Goal: Communication & Community: Share content

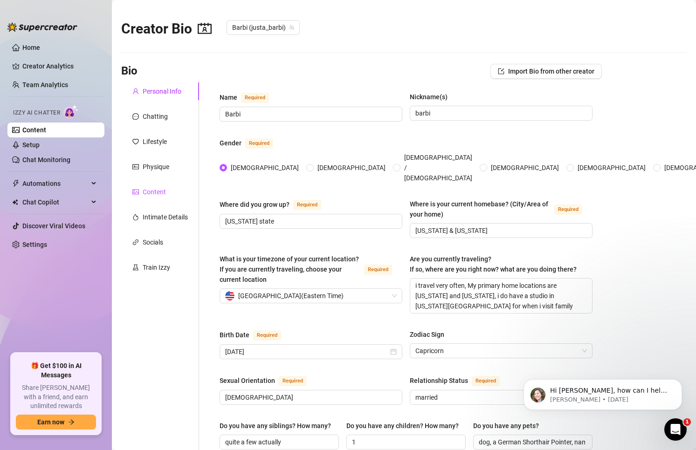
click at [148, 192] on div "Content" at bounding box center [154, 192] width 23 height 10
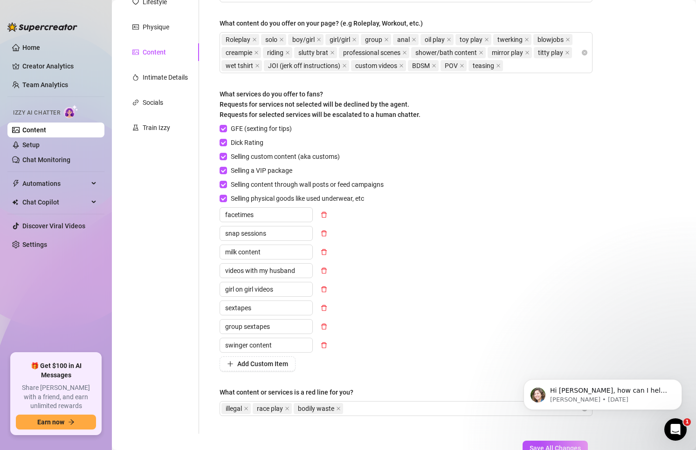
scroll to position [93, 0]
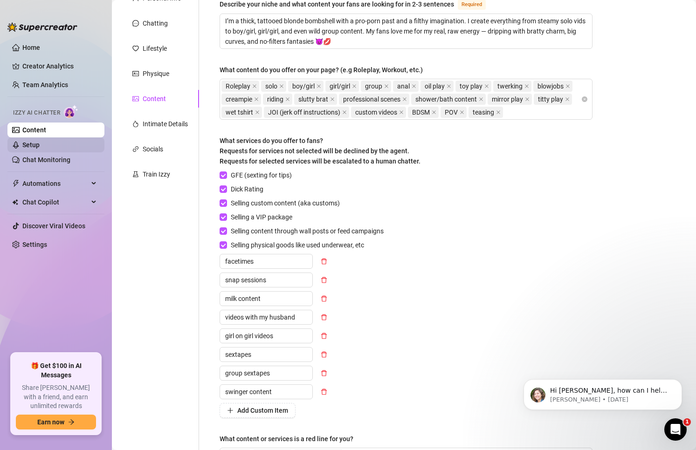
click at [40, 141] on link "Setup" at bounding box center [30, 144] width 17 height 7
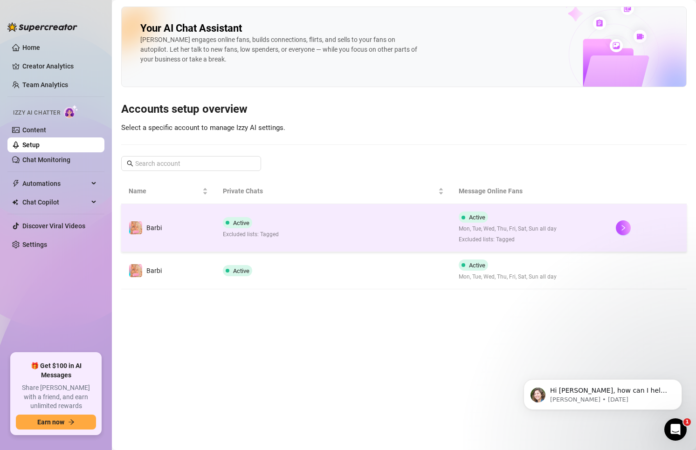
click at [505, 249] on td "Active Mon, Tue, Wed, Thu, Fri, Sat, Sun all day Excluded lists: Tagged" at bounding box center [529, 228] width 157 height 48
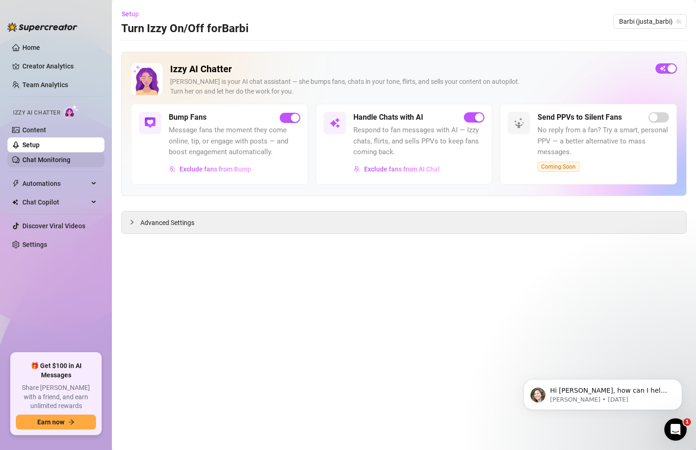
click at [44, 163] on link "Chat Monitoring" at bounding box center [46, 159] width 48 height 7
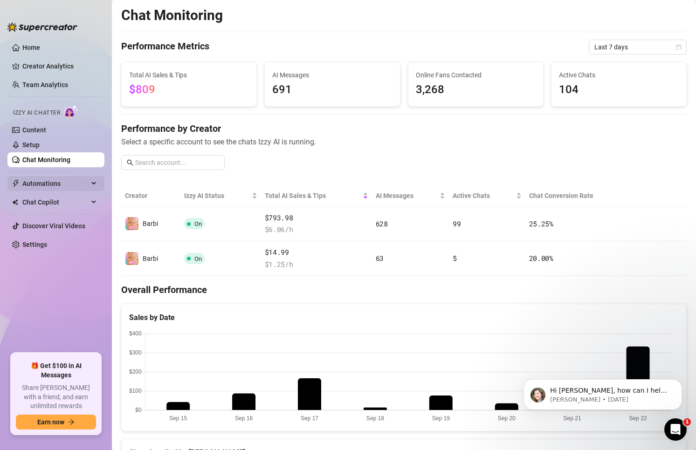
click at [48, 178] on span "Automations" at bounding box center [55, 183] width 66 height 15
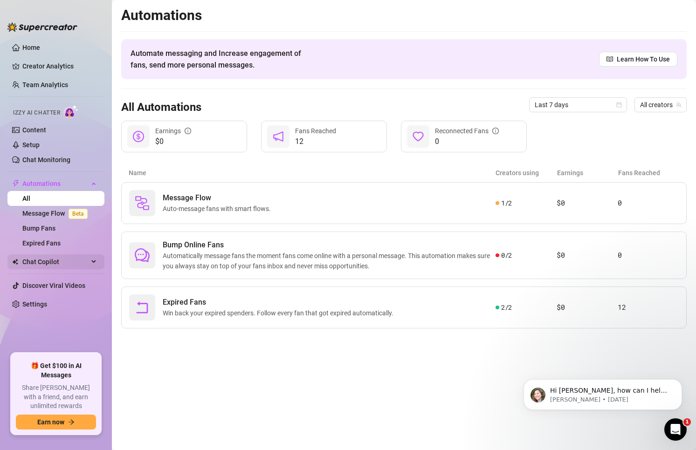
click at [66, 265] on span "Chat Copilot" at bounding box center [55, 262] width 66 height 15
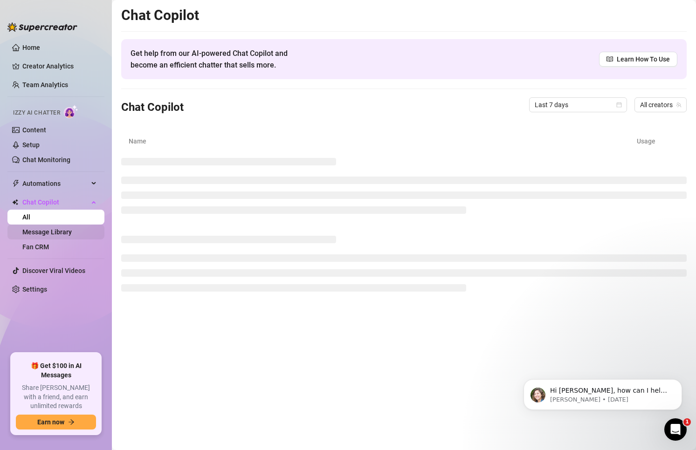
click at [52, 233] on link "Message Library" at bounding box center [46, 231] width 49 height 7
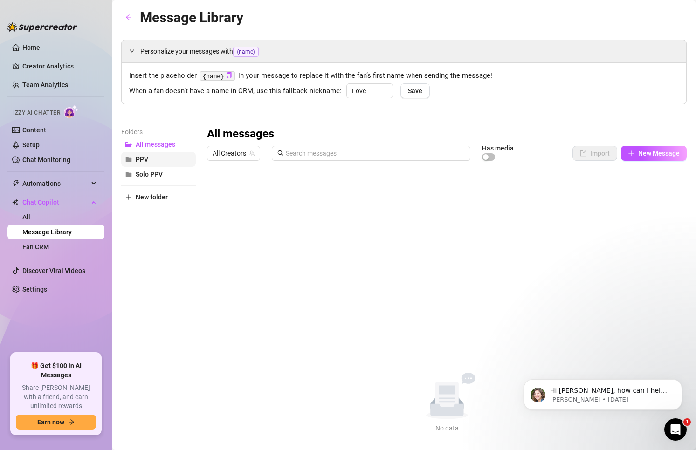
click at [149, 162] on button "PPV" at bounding box center [158, 159] width 75 height 15
click at [150, 175] on span "Solo PPV" at bounding box center [149, 174] width 27 height 7
click at [49, 244] on link "Fan CRM" at bounding box center [35, 246] width 27 height 7
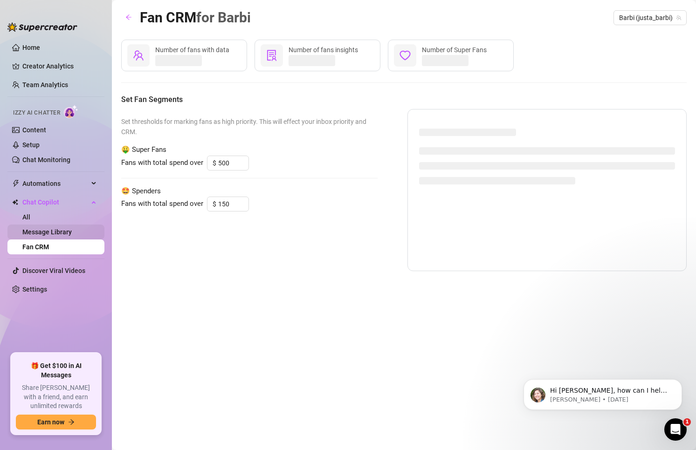
click at [41, 230] on link "Message Library" at bounding box center [46, 231] width 49 height 7
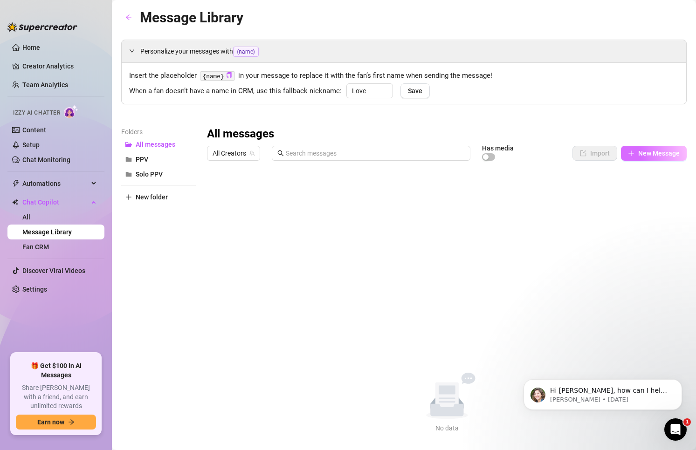
click at [647, 154] on span "New Message" at bounding box center [659, 153] width 42 height 7
type textarea "Type your message here..."
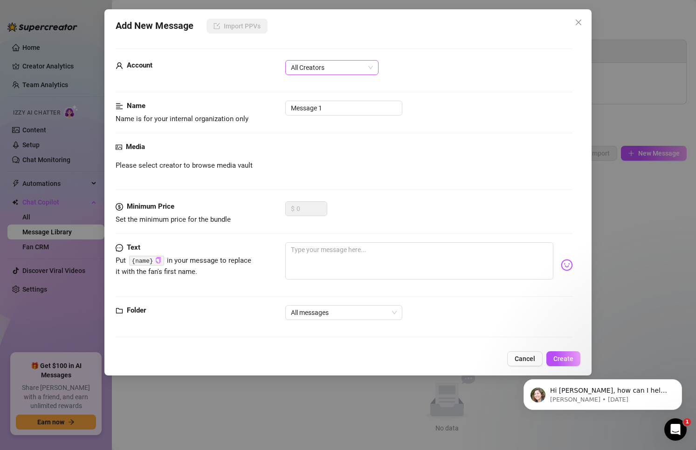
click at [343, 71] on span "All Creators" at bounding box center [332, 68] width 82 height 14
click at [370, 157] on div "Media Please select creator to browse media vault" at bounding box center [344, 172] width 457 height 60
click at [319, 65] on span "All Creators" at bounding box center [332, 68] width 82 height 14
click at [324, 102] on div "Barbi (@justa_barbi)" at bounding box center [332, 101] width 78 height 10
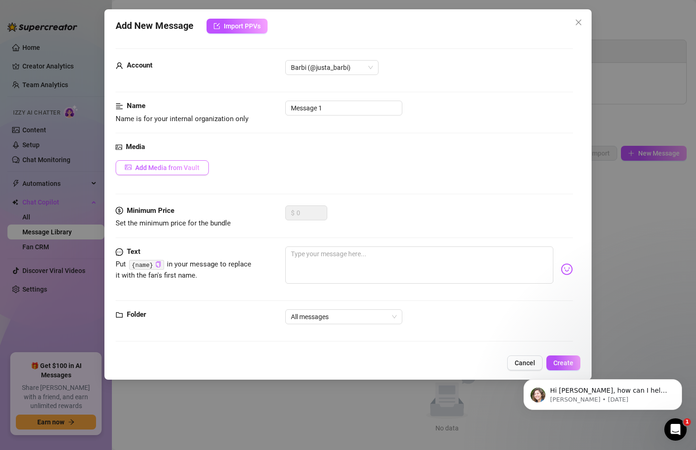
click at [161, 165] on span "Add Media from Vault" at bounding box center [167, 167] width 64 height 7
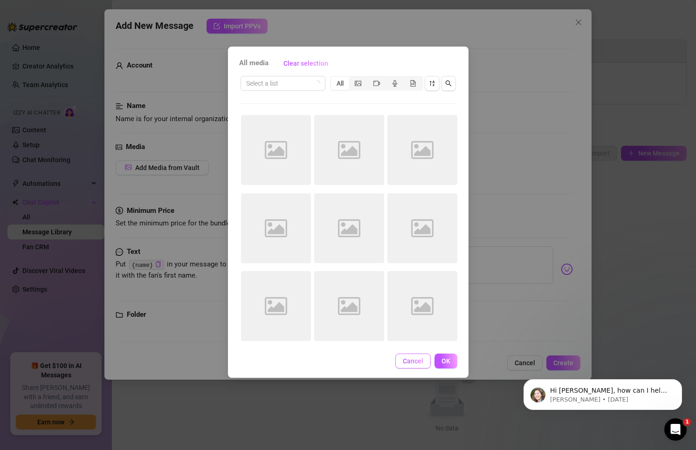
click at [419, 365] on span "Cancel" at bounding box center [413, 361] width 21 height 7
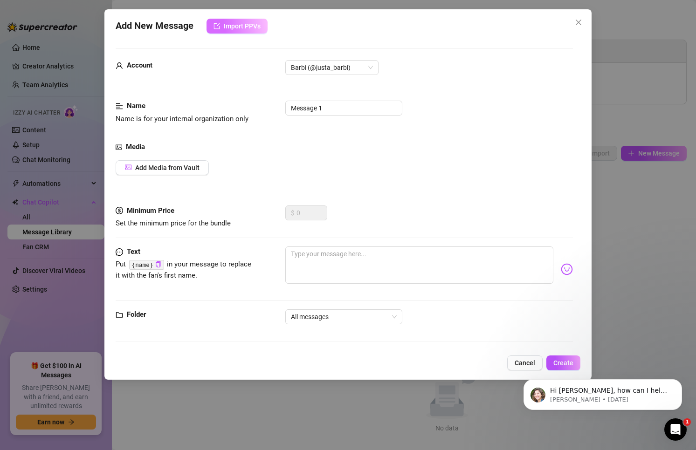
click at [247, 28] on span "Import PPVs" at bounding box center [242, 25] width 37 height 7
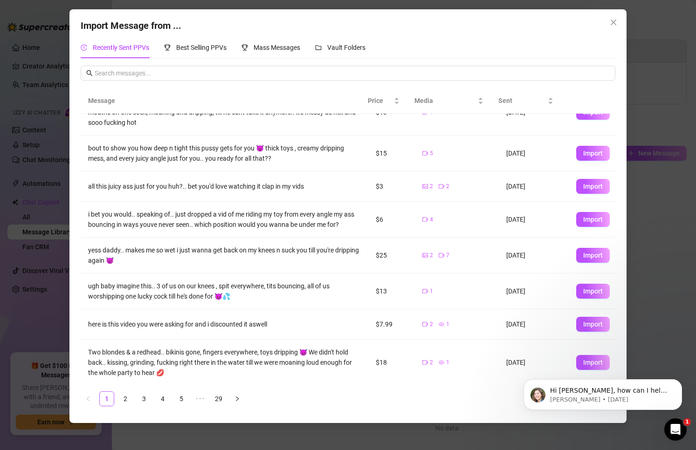
scroll to position [103, 0]
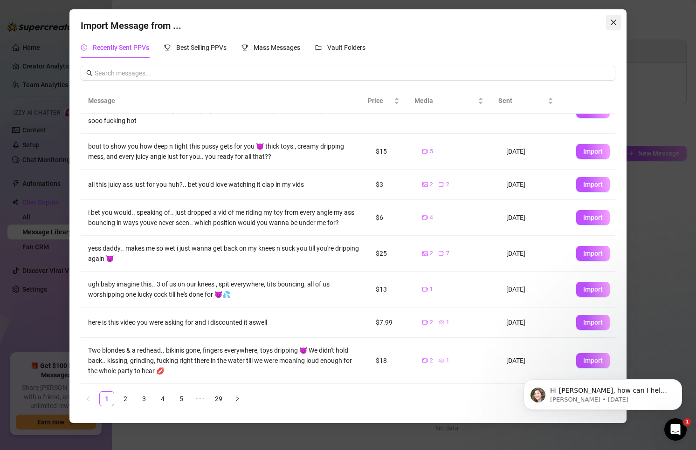
click at [610, 20] on icon "close" at bounding box center [613, 22] width 7 height 7
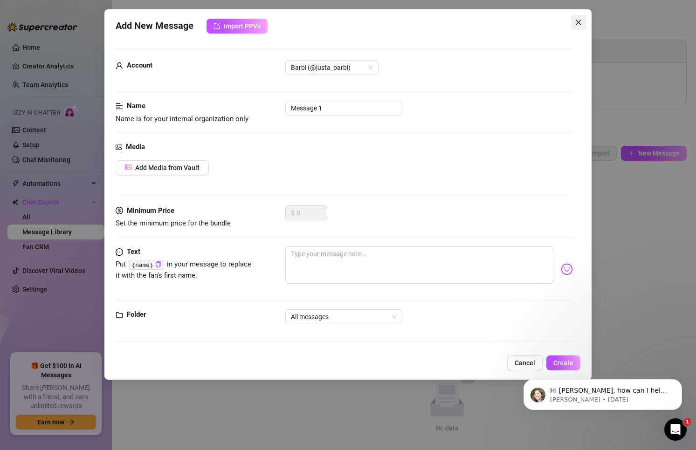
click at [575, 24] on icon "close" at bounding box center [578, 22] width 7 height 7
